Goal: Entertainment & Leisure: Consume media (video, audio)

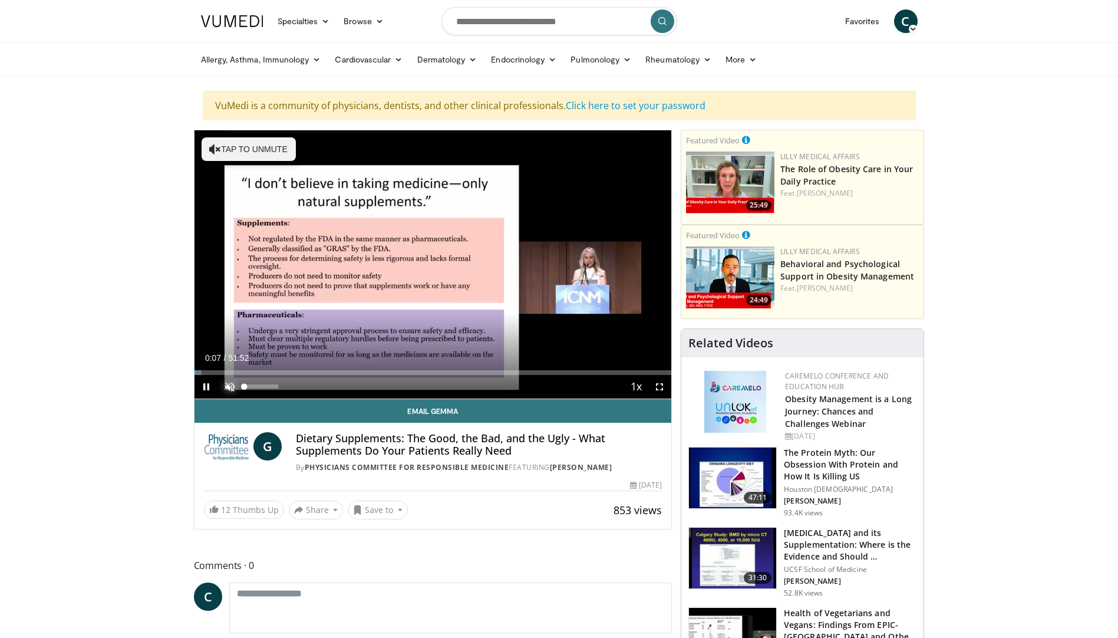
click at [235, 383] on span "Video Player" at bounding box center [230, 387] width 24 height 24
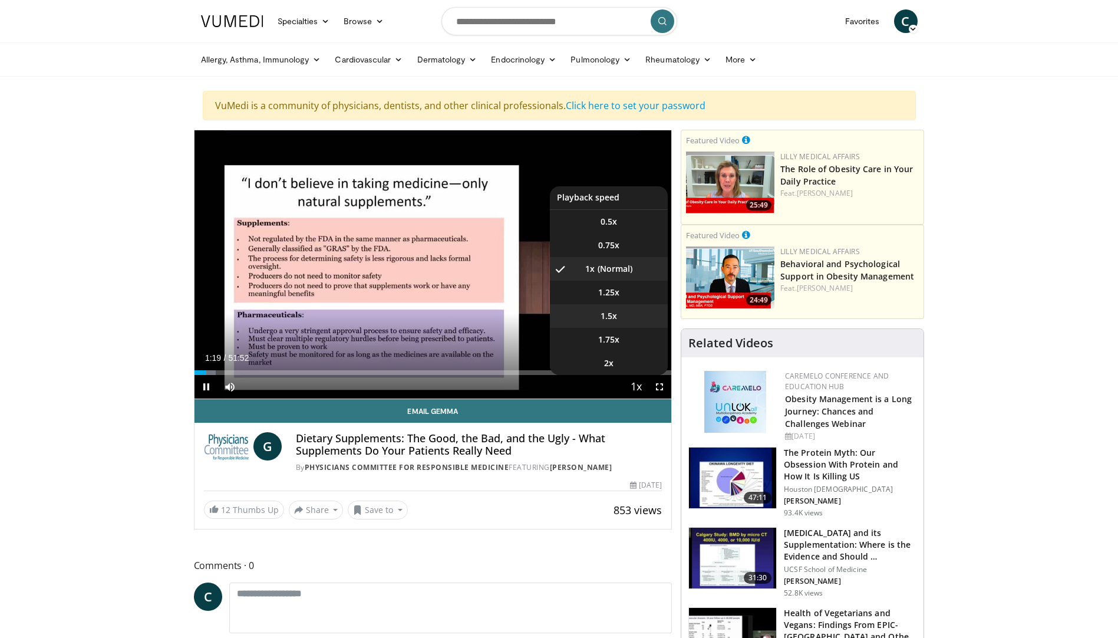
click at [613, 315] on span "1.5x" at bounding box center [608, 316] width 16 height 12
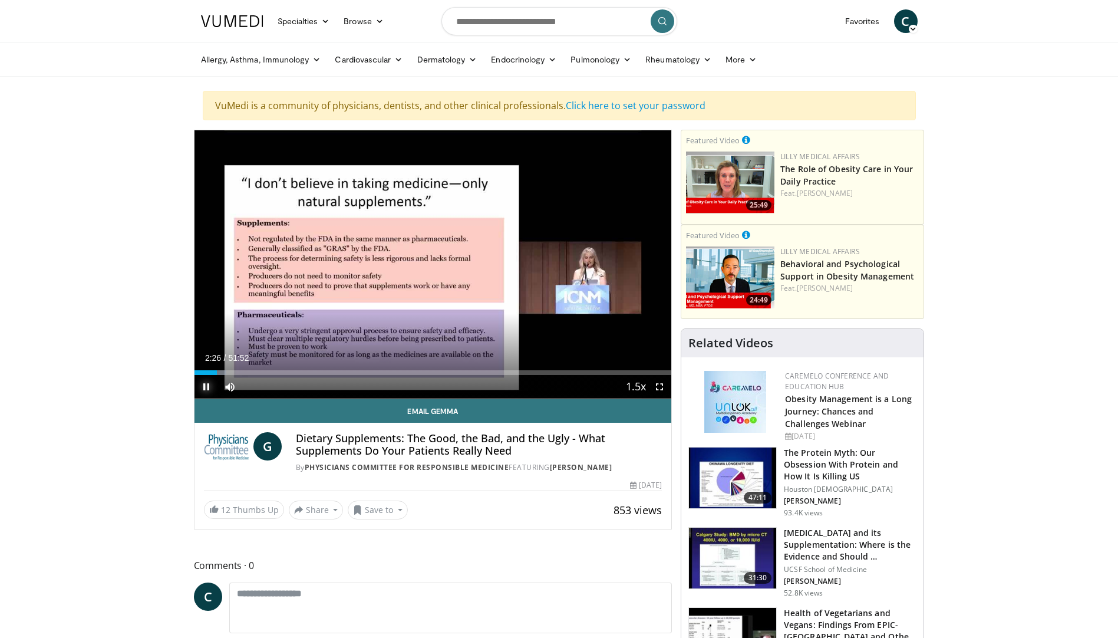
click at [204, 385] on span "Video Player" at bounding box center [206, 387] width 24 height 24
click at [206, 387] on span "Video Player" at bounding box center [206, 387] width 24 height 24
click at [204, 384] on span "Video Player" at bounding box center [206, 387] width 24 height 24
click at [205, 386] on span "Video Player" at bounding box center [206, 387] width 24 height 24
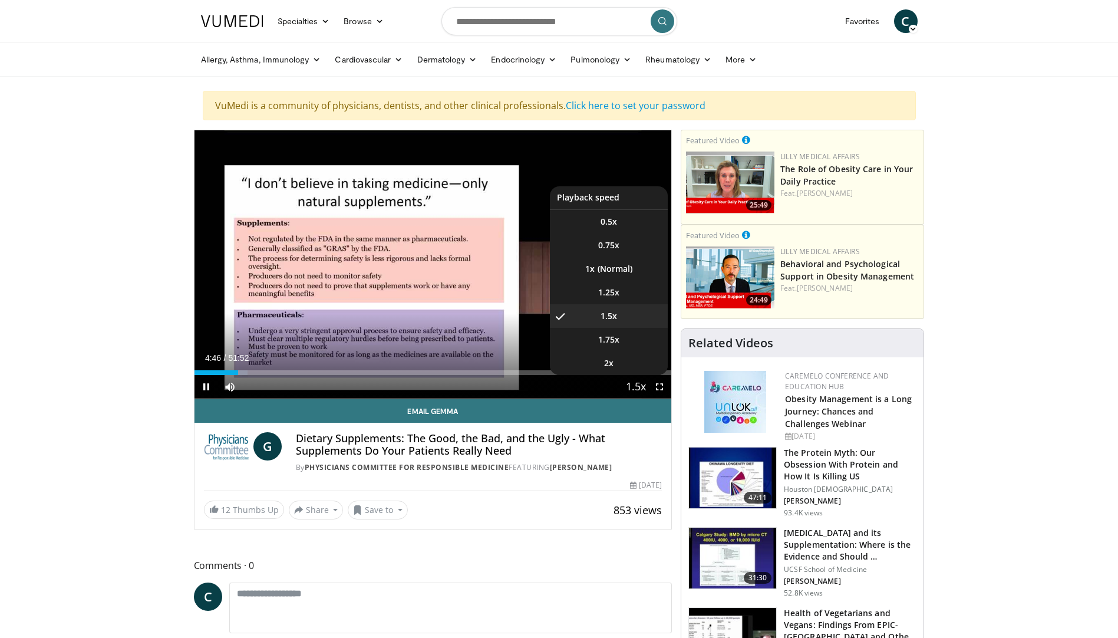
click at [637, 382] on span "Video Player" at bounding box center [636, 387] width 16 height 24
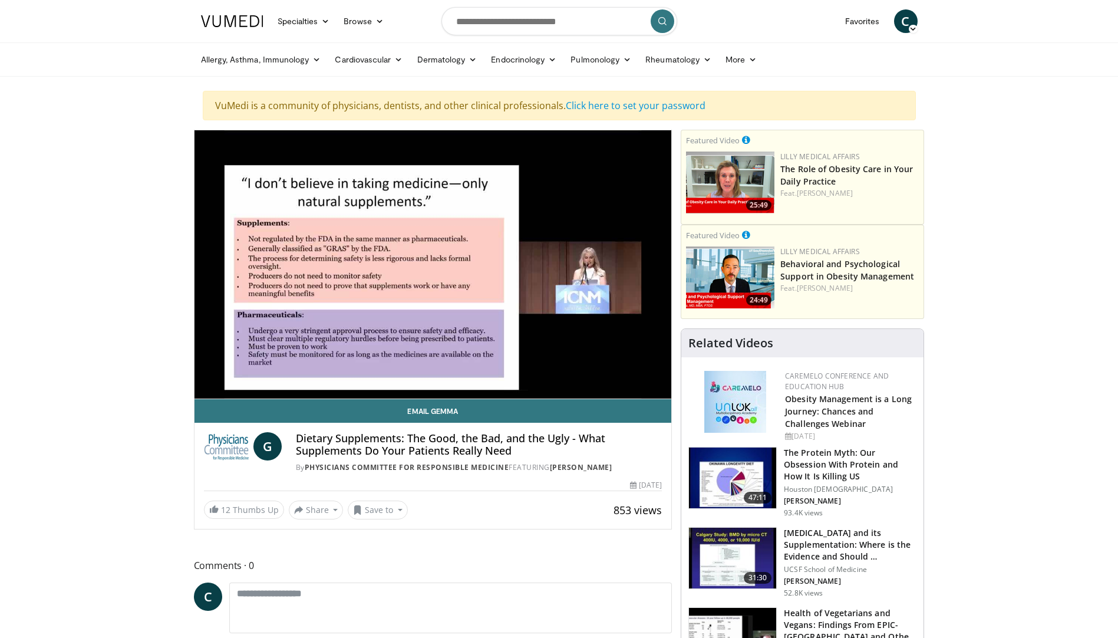
click at [637, 382] on video-js "**********" at bounding box center [432, 264] width 477 height 269
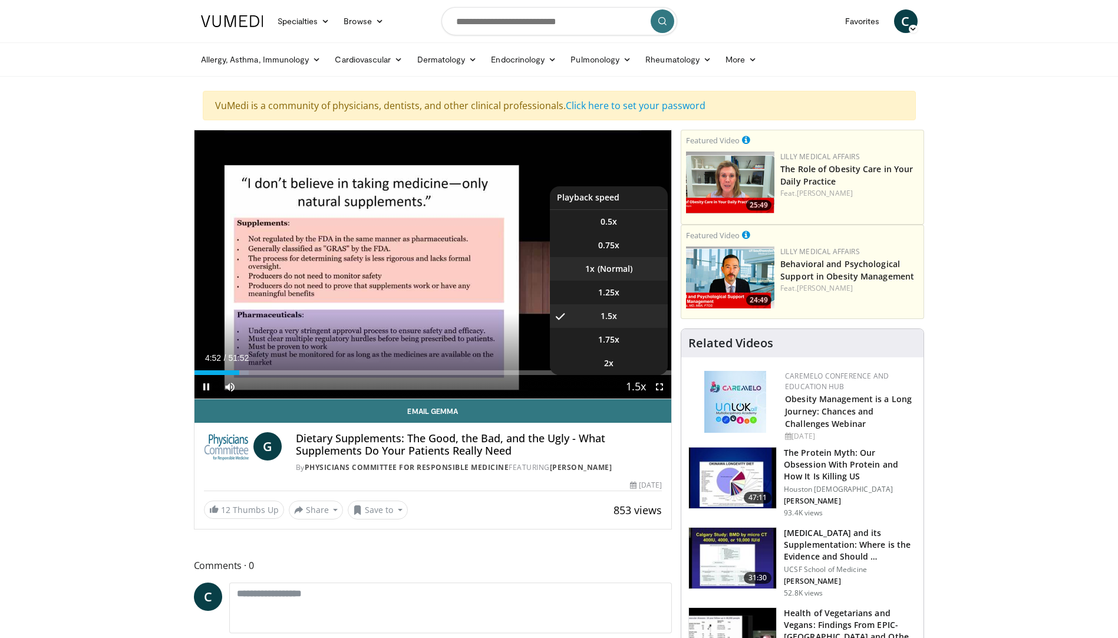
click at [612, 266] on li "1x" at bounding box center [609, 269] width 118 height 24
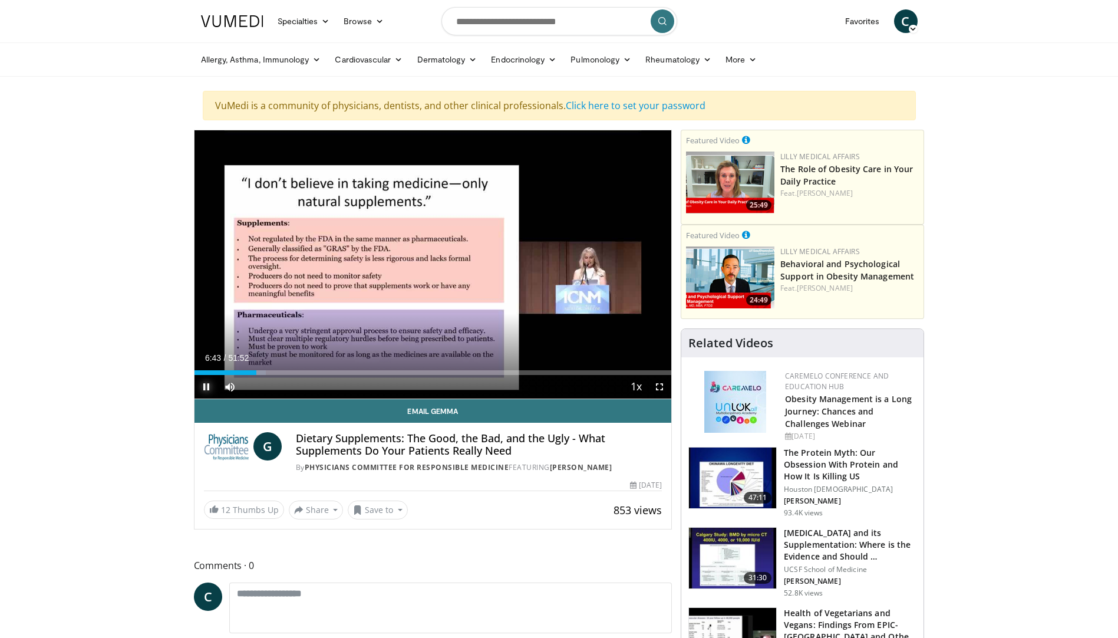
click at [204, 386] on span "Video Player" at bounding box center [206, 387] width 24 height 24
